Goal: Task Accomplishment & Management: Use online tool/utility

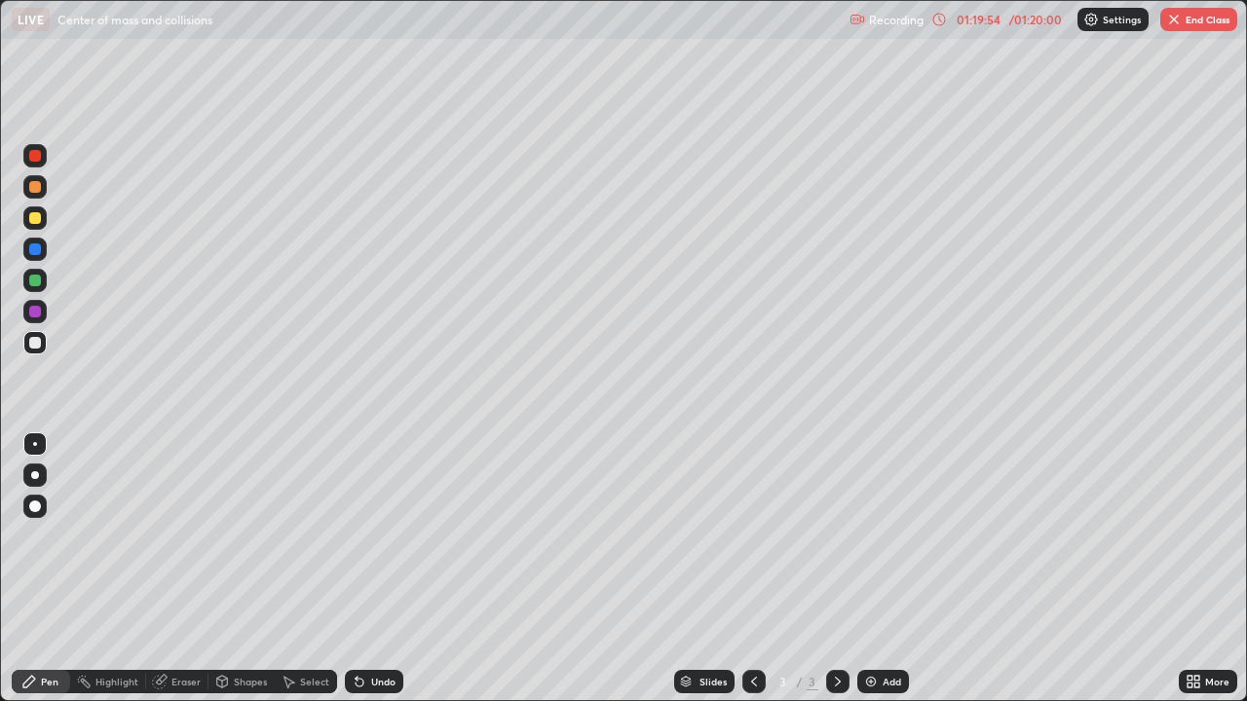
scroll to position [701, 1247]
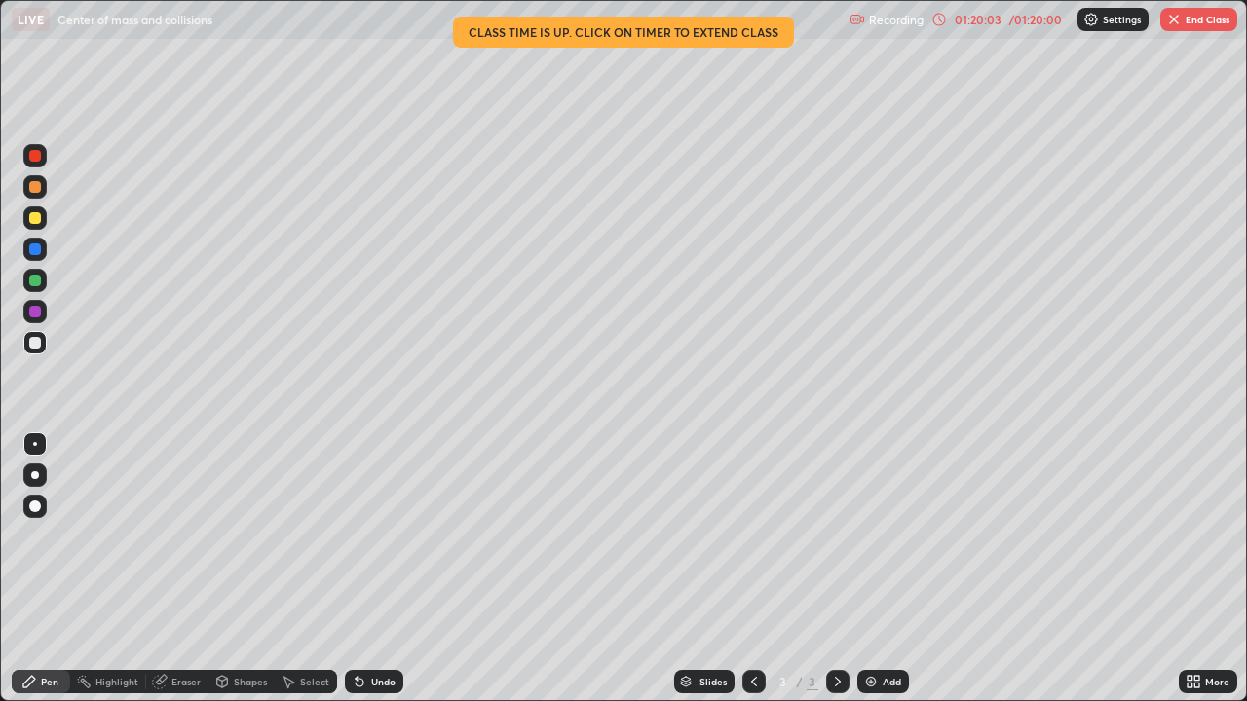
click at [1178, 18] on img "button" at bounding box center [1174, 20] width 16 height 16
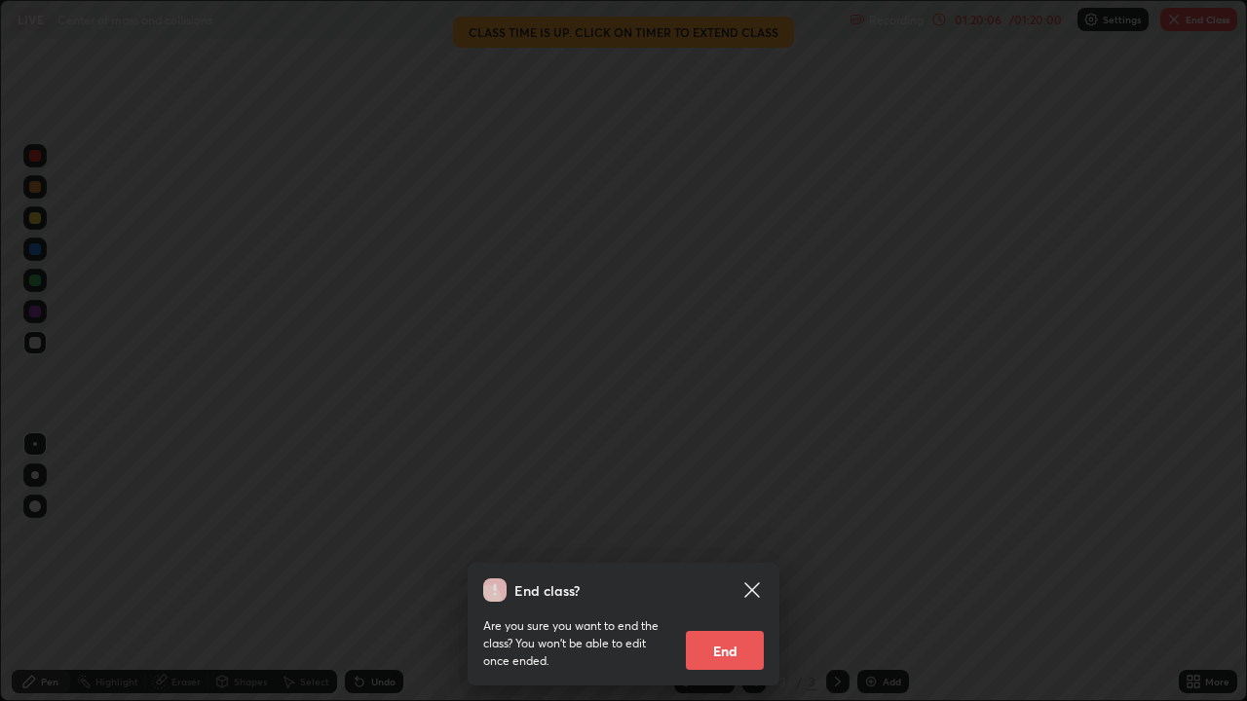
click at [701, 661] on button "End" at bounding box center [725, 650] width 78 height 39
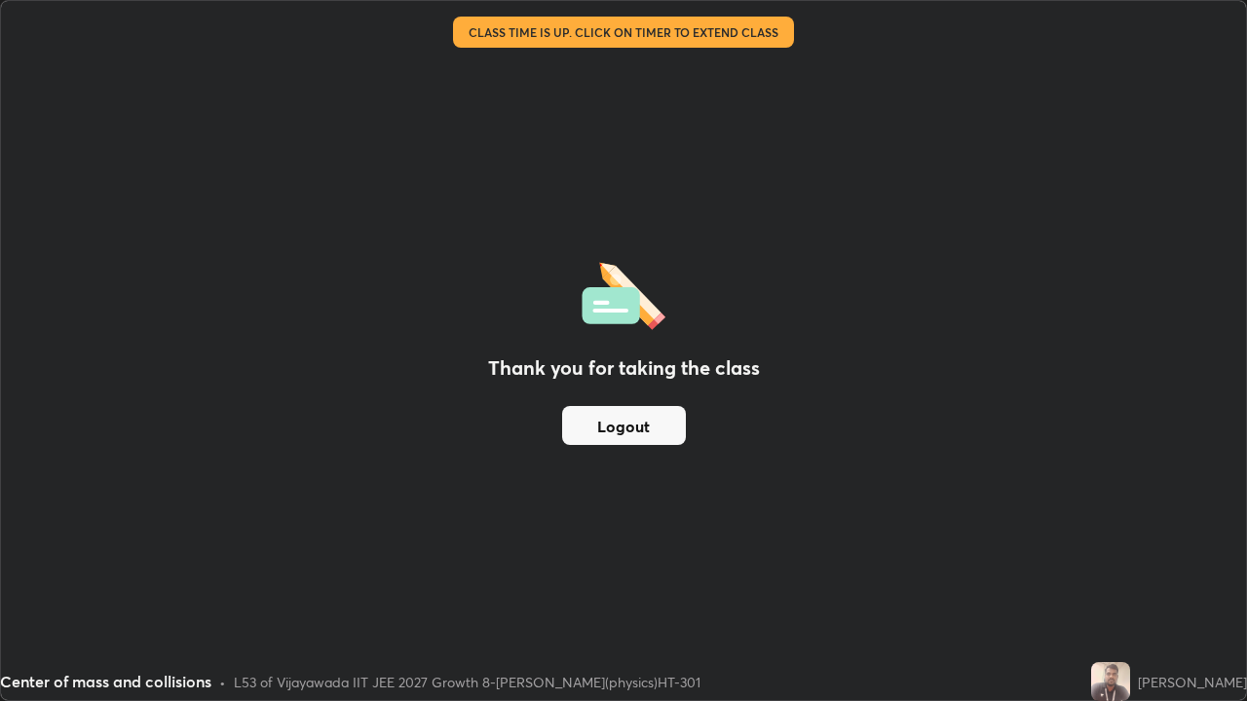
click at [633, 432] on button "Logout" at bounding box center [624, 425] width 124 height 39
click at [636, 433] on button "Logout" at bounding box center [624, 425] width 124 height 39
click at [604, 434] on button "Logout" at bounding box center [624, 425] width 124 height 39
click at [602, 439] on button "Logout" at bounding box center [624, 425] width 124 height 39
click at [601, 432] on button "Logout" at bounding box center [624, 425] width 124 height 39
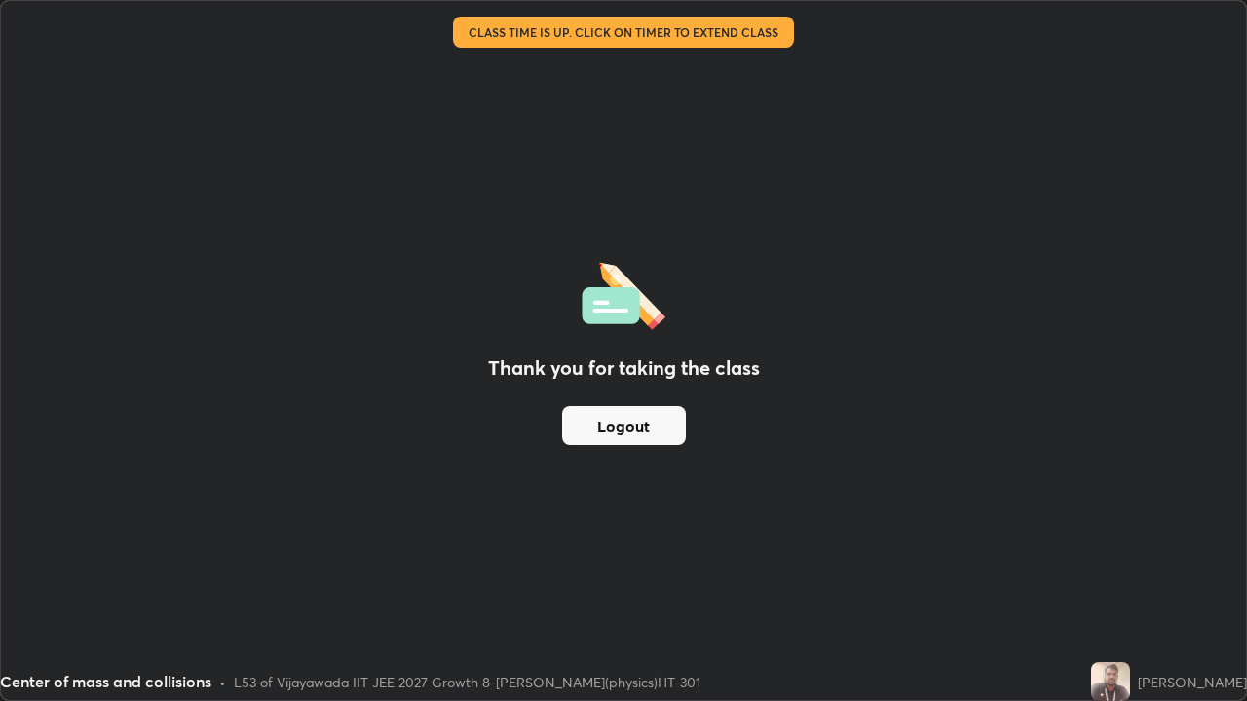
click at [602, 432] on button "Logout" at bounding box center [624, 425] width 124 height 39
click at [607, 432] on button "Logout" at bounding box center [624, 425] width 124 height 39
click at [612, 438] on button "Logout" at bounding box center [624, 425] width 124 height 39
click at [614, 438] on button "Logout" at bounding box center [624, 425] width 124 height 39
click at [657, 433] on button "Logout" at bounding box center [624, 425] width 124 height 39
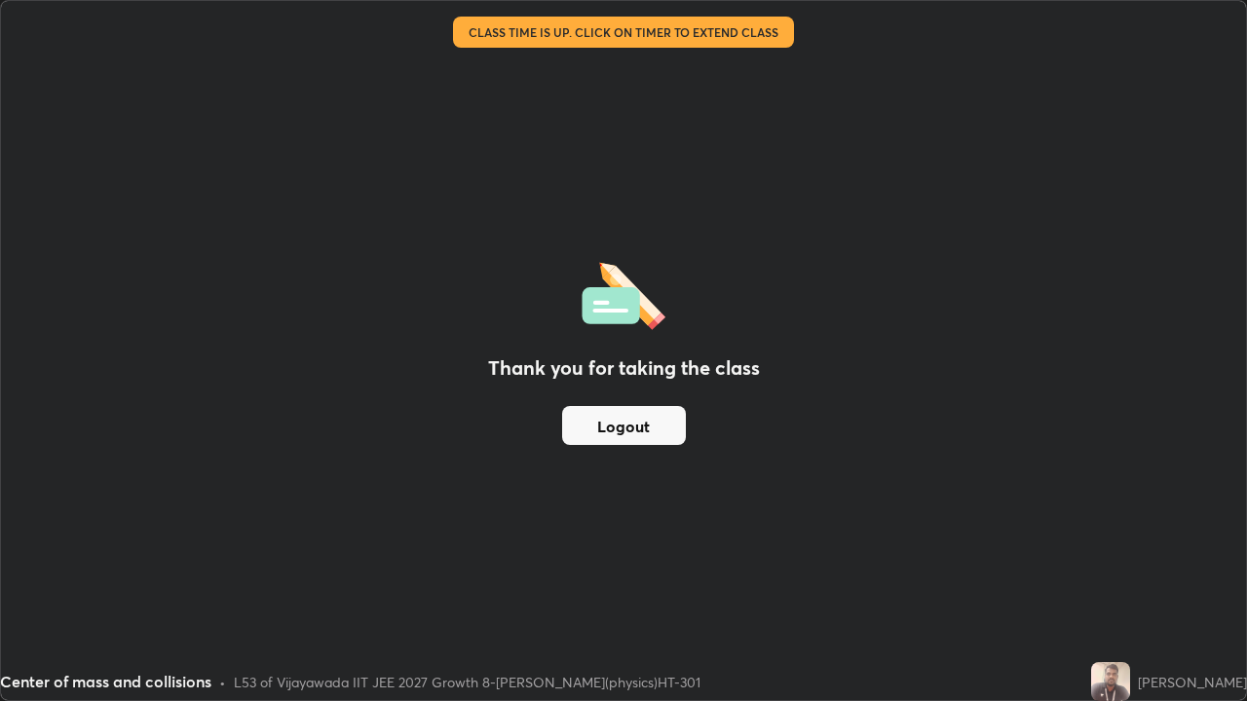
click at [614, 439] on button "Logout" at bounding box center [624, 425] width 124 height 39
